Goal: Task Accomplishment & Management: Use online tool/utility

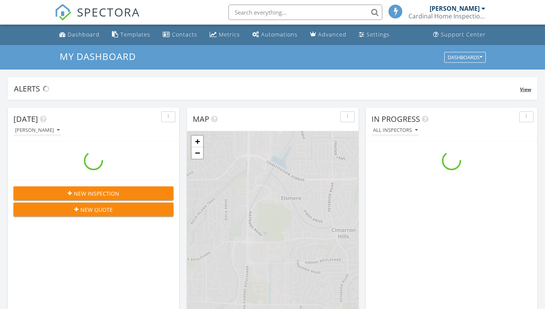
scroll to position [712, 557]
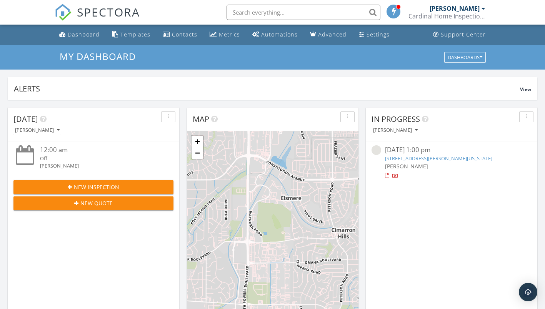
click at [260, 11] on input "text" at bounding box center [303, 12] width 154 height 15
type input "dawnridge"
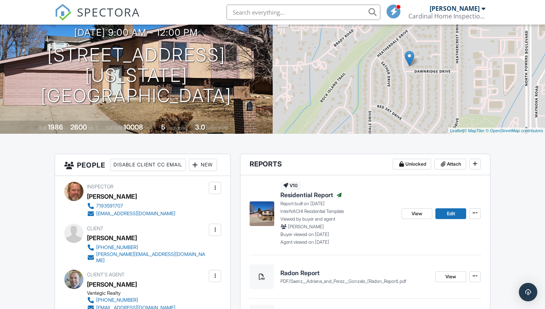
scroll to position [77, 0]
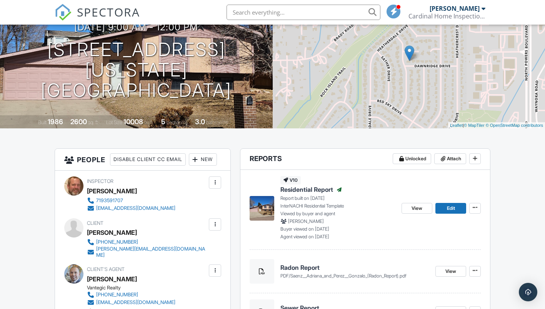
click at [315, 189] on span "Residential Report" at bounding box center [306, 189] width 53 height 8
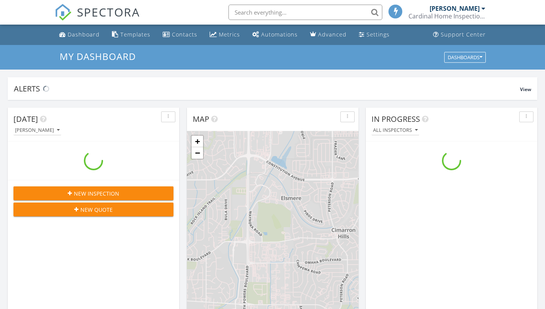
scroll to position [712, 557]
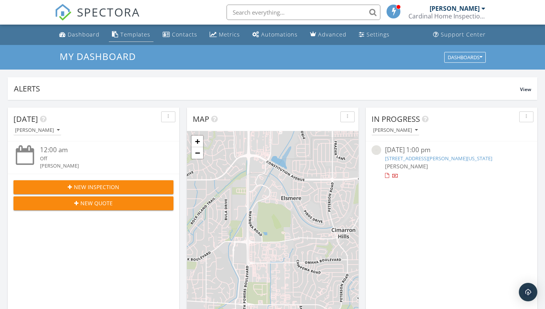
click at [141, 36] on div "Templates" at bounding box center [135, 34] width 30 height 7
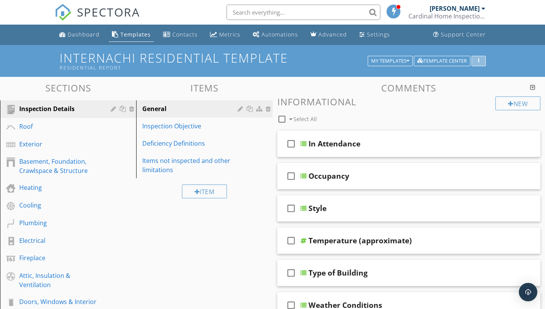
click at [479, 60] on div "button" at bounding box center [478, 60] width 7 height 5
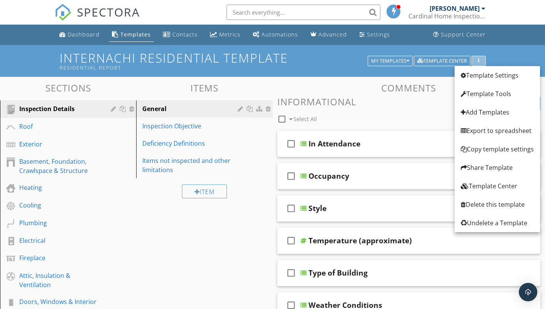
click at [478, 60] on icon "button" at bounding box center [478, 60] width 1 height 5
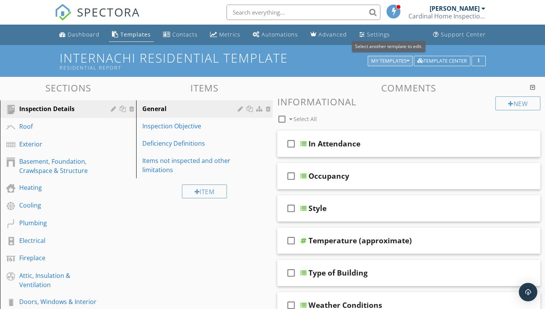
click at [409, 62] on button "My Templates" at bounding box center [390, 61] width 45 height 11
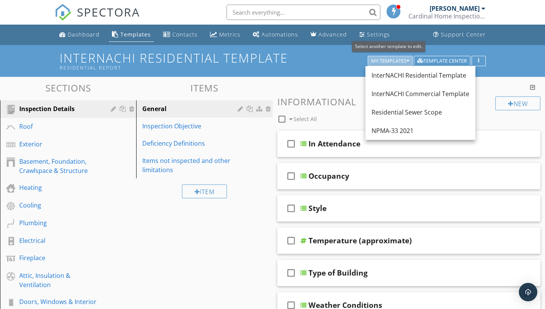
click at [409, 62] on button "My Templates" at bounding box center [390, 61] width 45 height 11
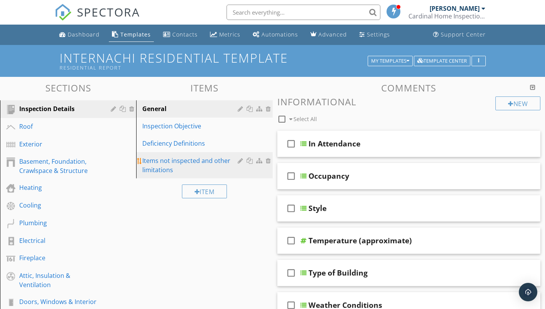
click at [181, 159] on div "Items not inspected and other limitations" at bounding box center [190, 165] width 97 height 18
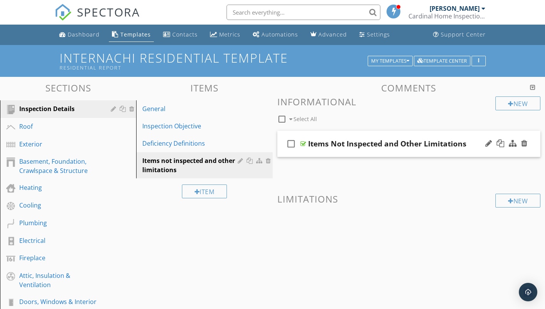
click at [340, 143] on div "Items Not Inspected and Other Limitations" at bounding box center [387, 143] width 158 height 9
click at [292, 144] on icon "check_box_outline_blank" at bounding box center [291, 144] width 12 height 18
checkbox input "true"
click at [488, 145] on div at bounding box center [488, 144] width 7 height 8
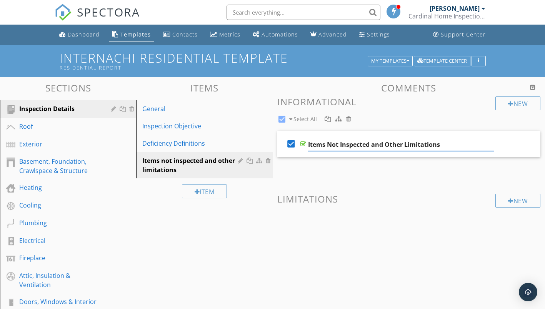
click at [490, 142] on div at bounding box center [488, 144] width 7 height 8
click at [303, 143] on div at bounding box center [303, 144] width 6 height 6
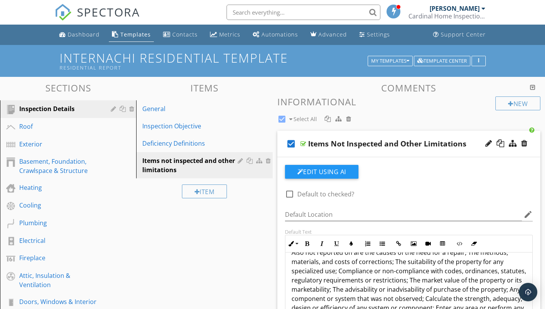
click at [264, 11] on input "text" at bounding box center [303, 12] width 154 height 15
type input "dawnridge"
